Goal: Check status: Check status

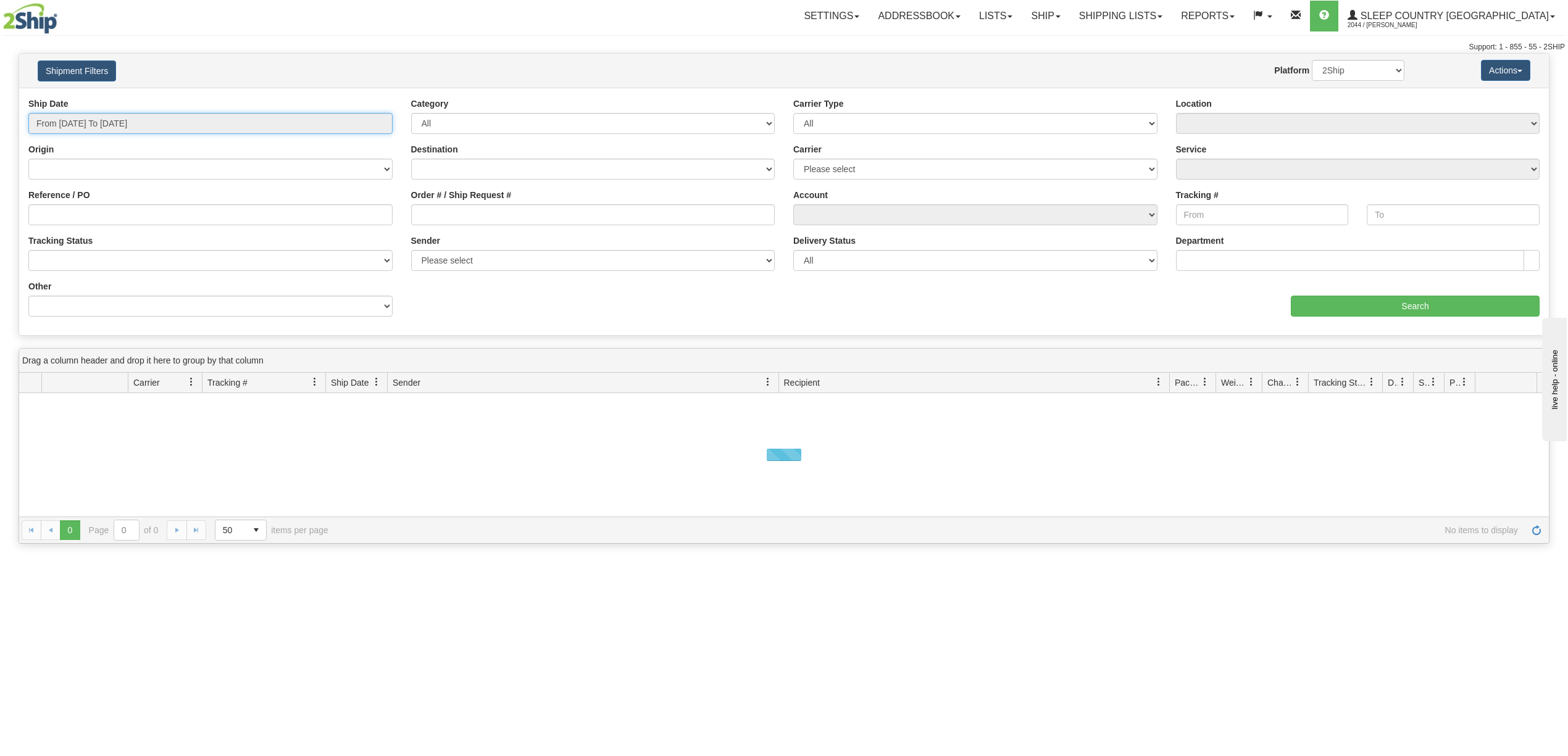
click at [97, 119] on input "From [DATE] To [DATE]" at bounding box center [211, 124] width 364 height 21
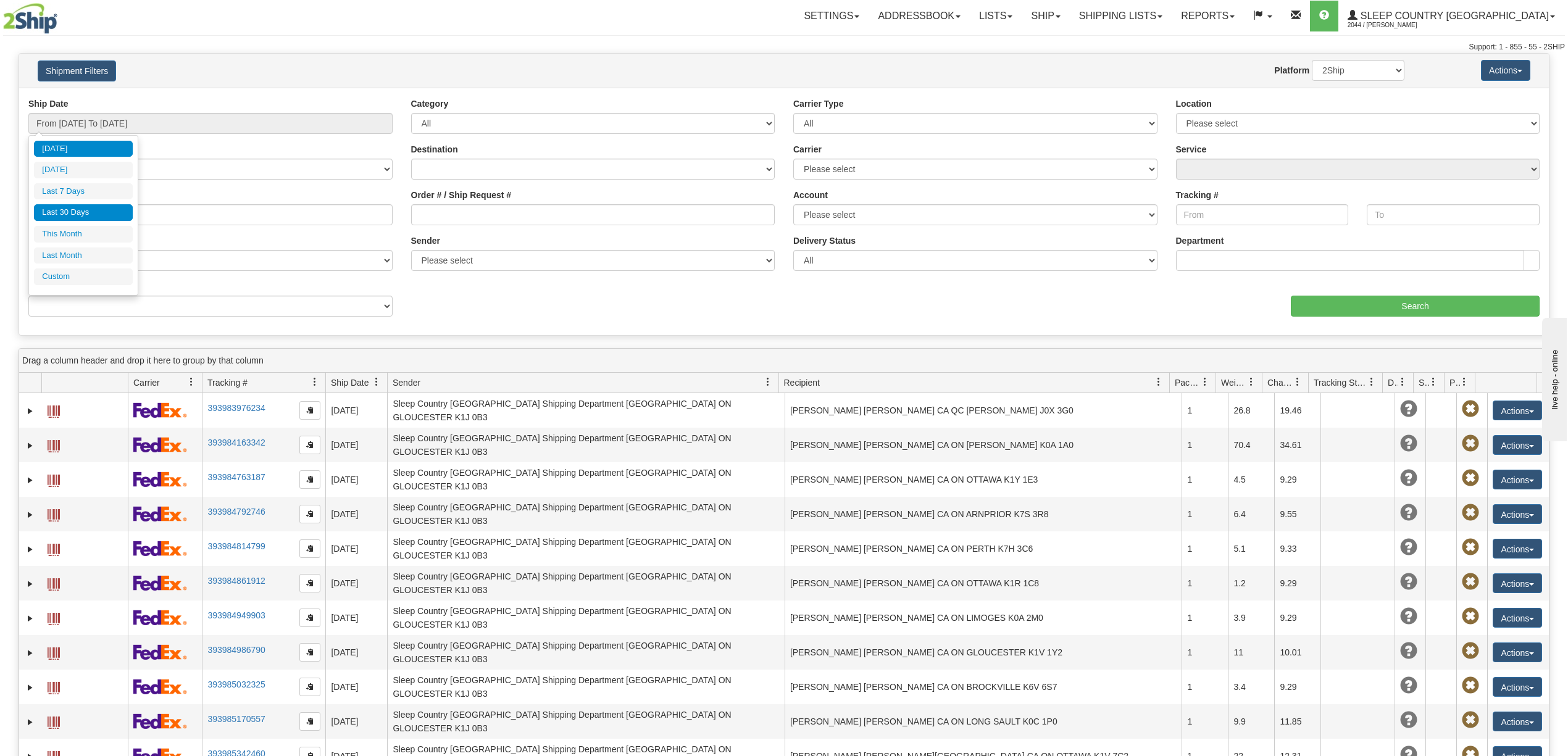
click at [65, 212] on li "Last 30 Days" at bounding box center [84, 212] width 99 height 17
type input "From [DATE] To [DATE]"
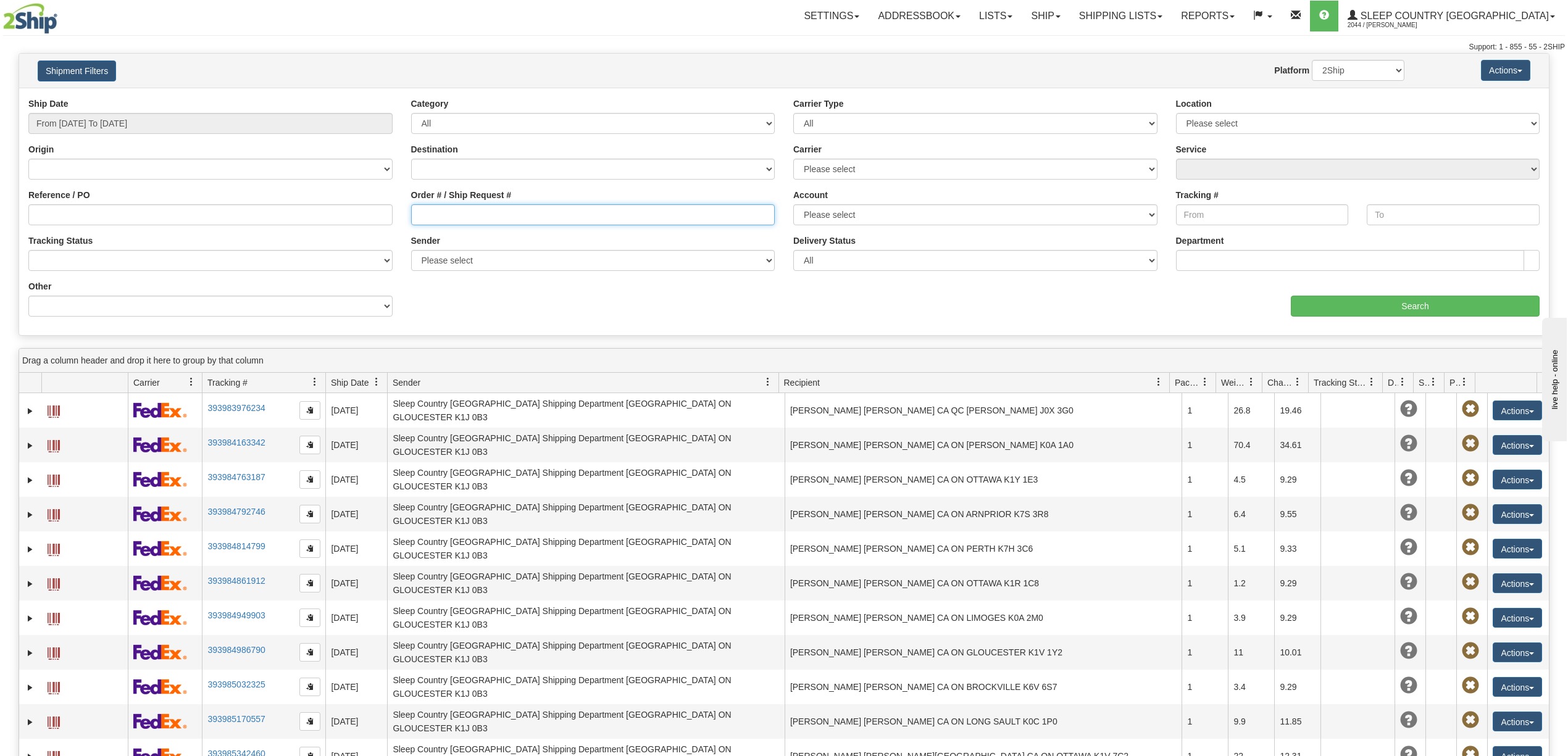
click at [416, 211] on input "Order # / Ship Request #" at bounding box center [593, 215] width 364 height 21
paste input "9000I144245"
type input "9000I144245"
click at [1387, 304] on input "Search" at bounding box center [1416, 306] width 249 height 21
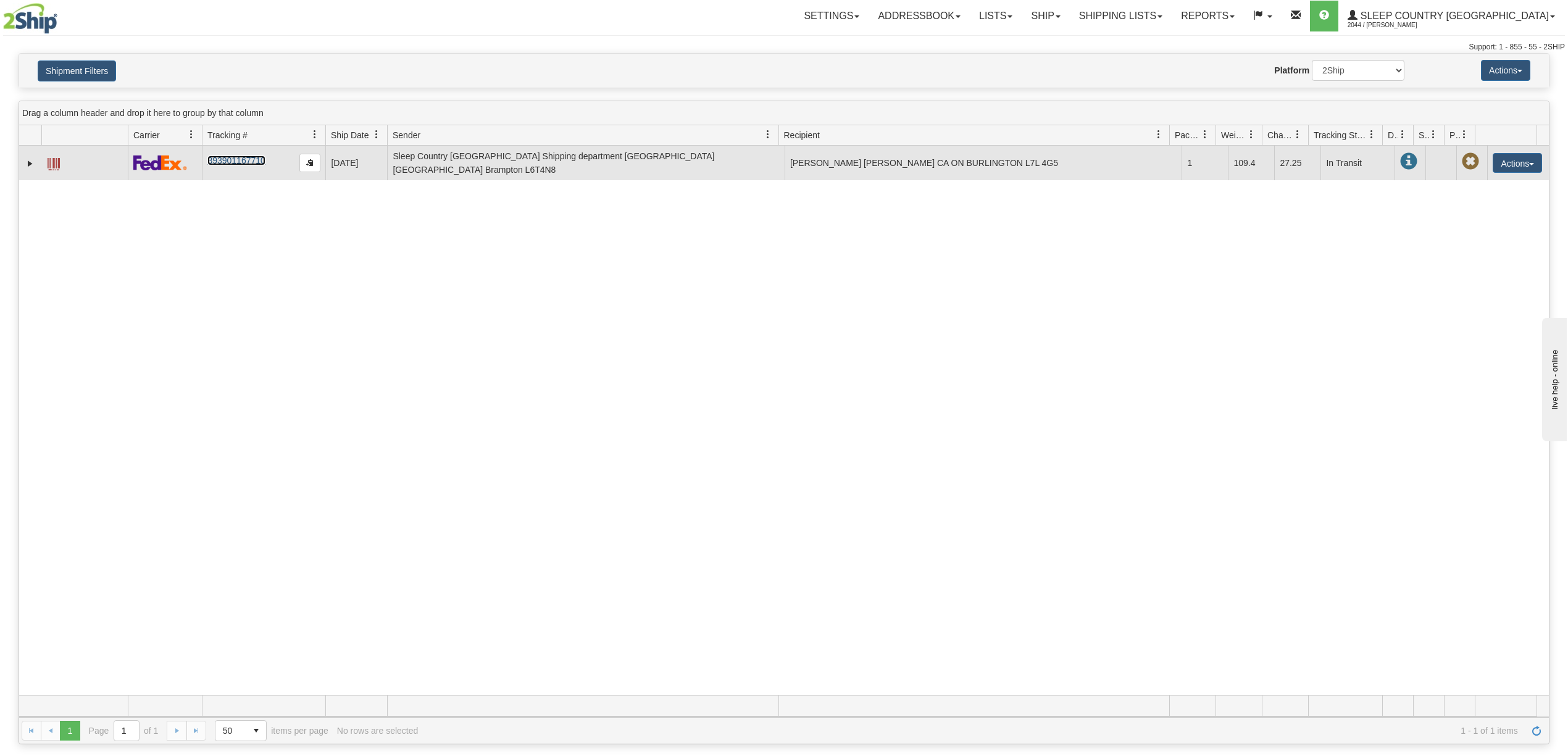
click at [238, 159] on link "393901167710" at bounding box center [236, 160] width 57 height 10
